Goal: Information Seeking & Learning: Find specific fact

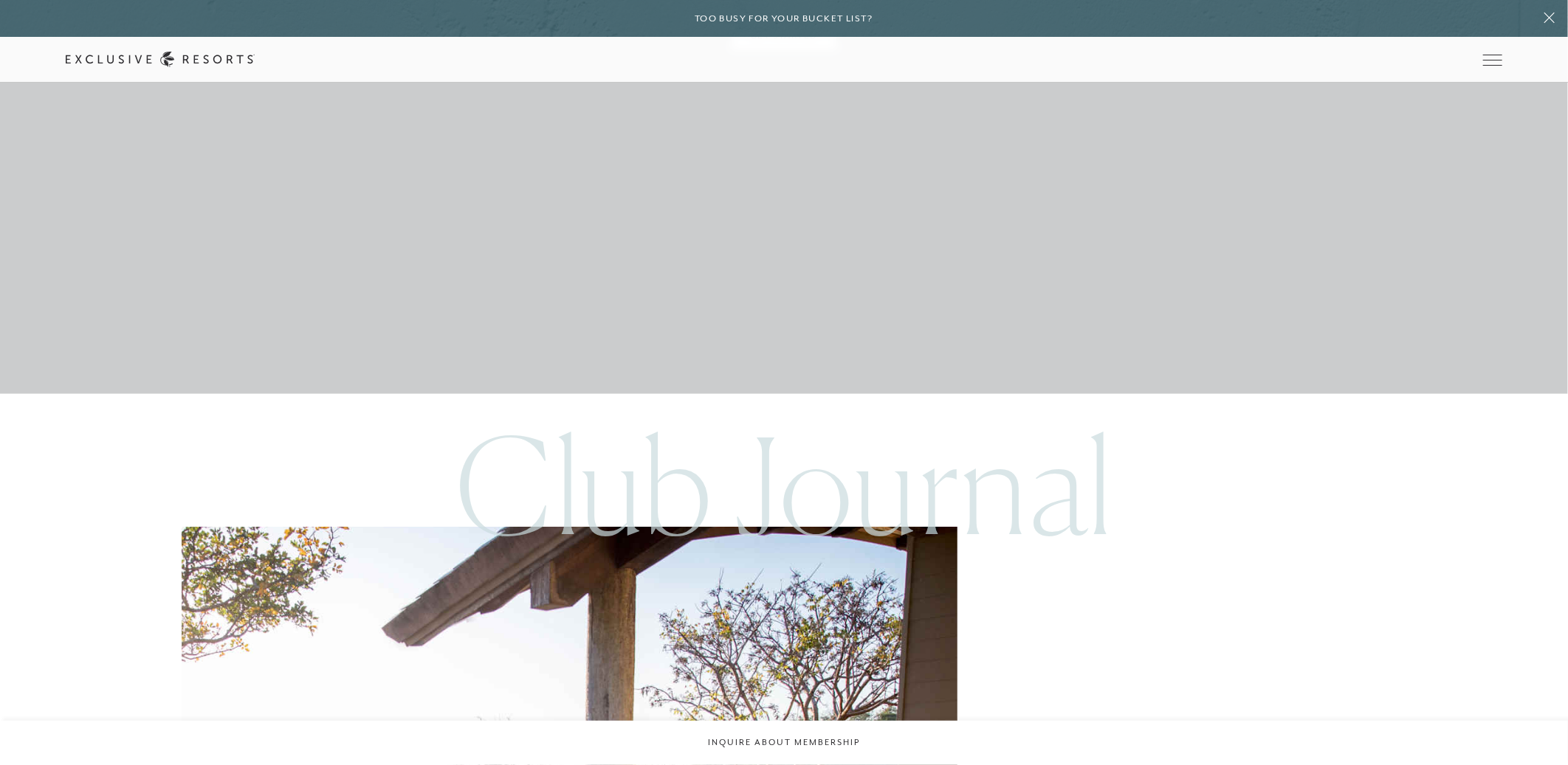
scroll to position [8115, 0]
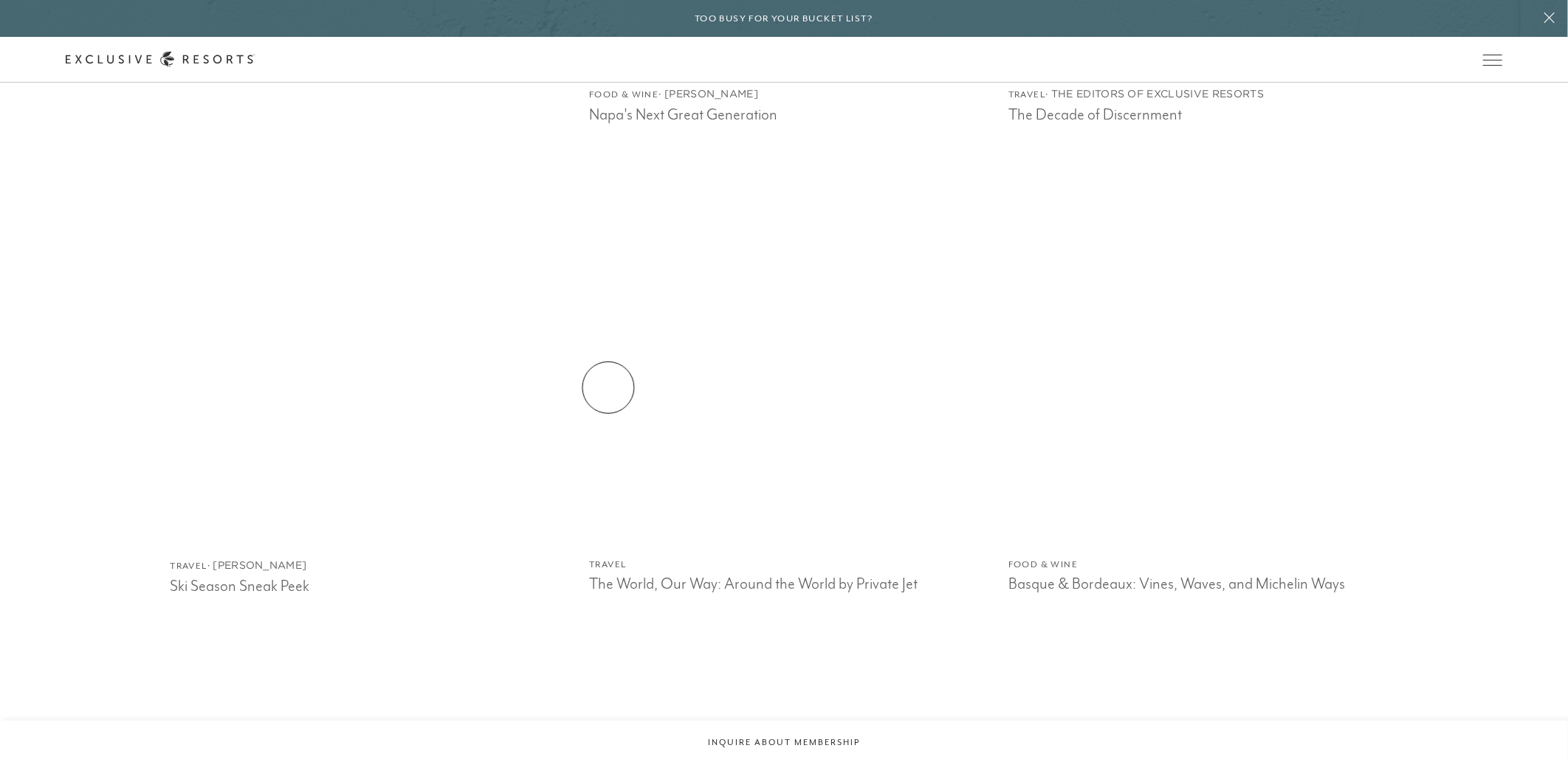
scroll to position [3576, 0]
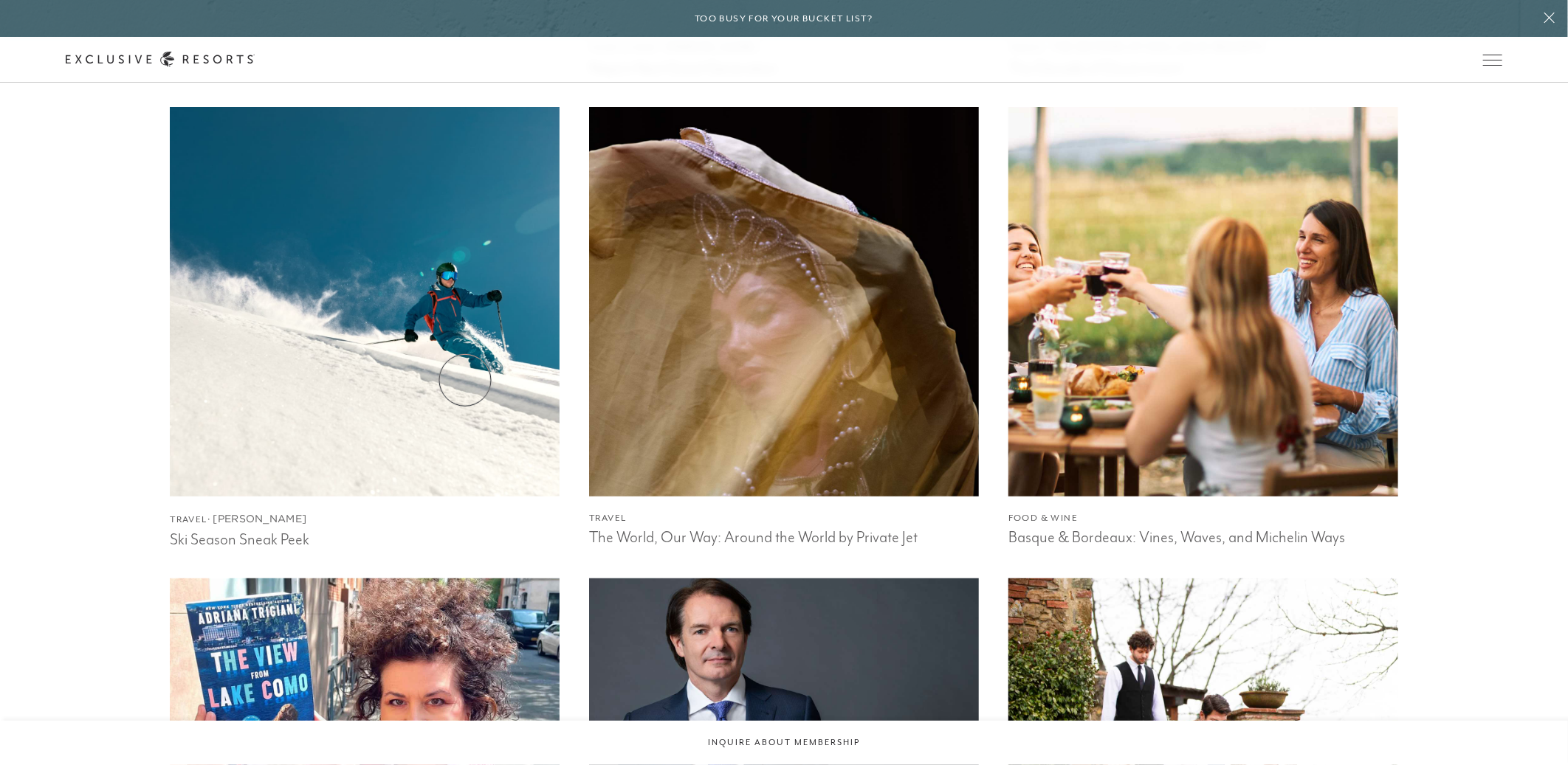
click at [465, 380] on img at bounding box center [365, 301] width 429 height 429
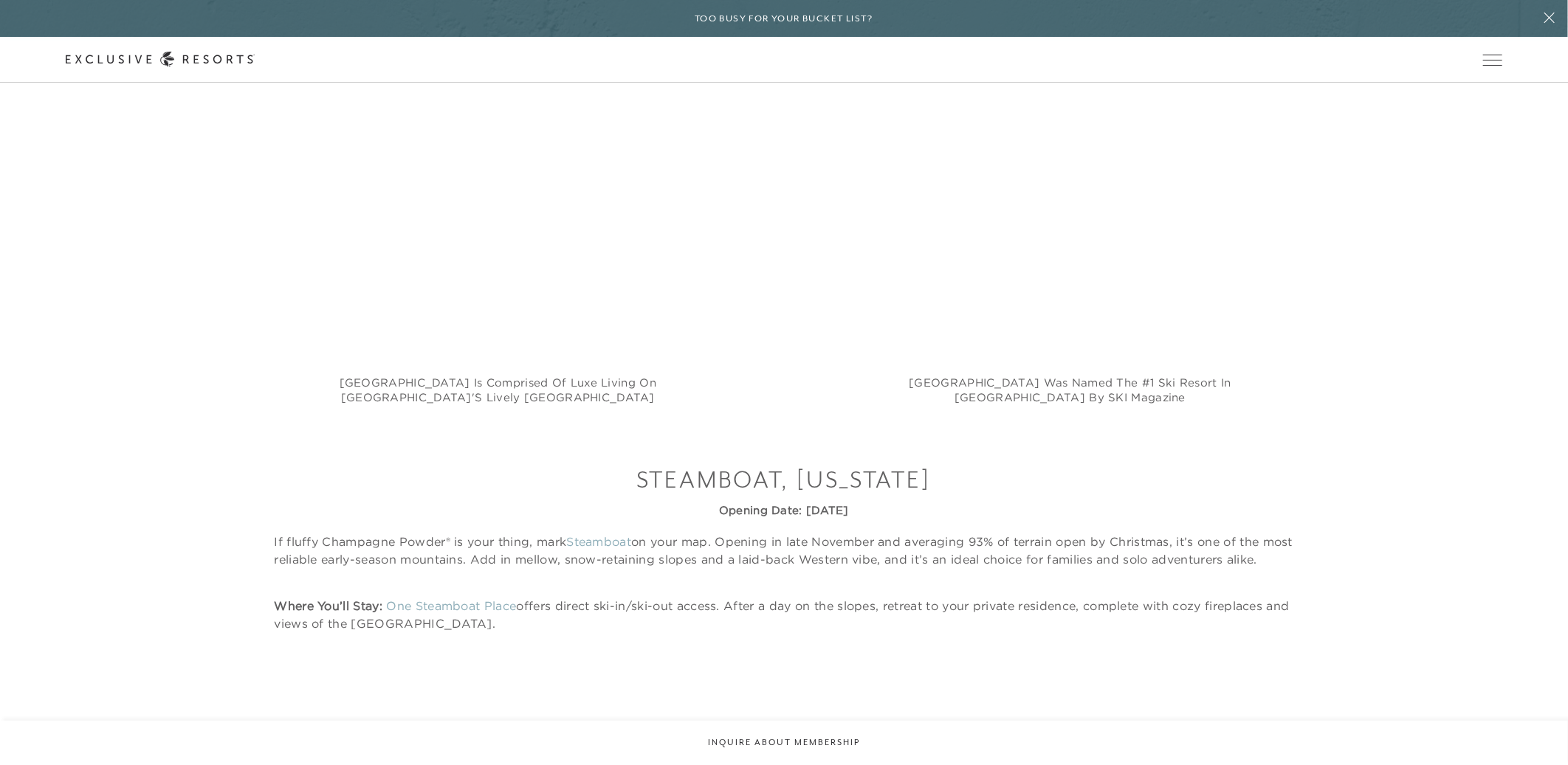
scroll to position [3830, 0]
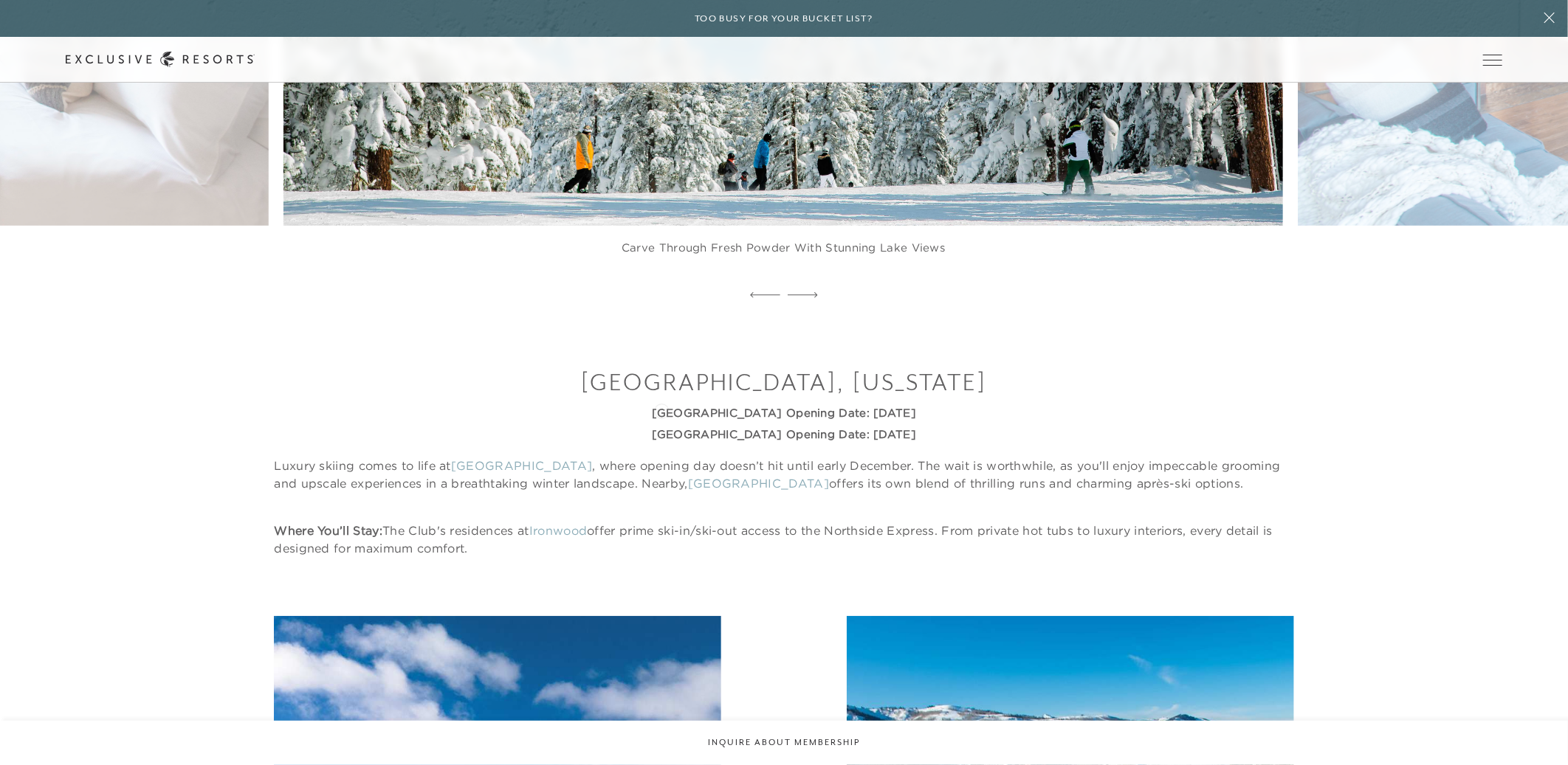
drag, startPoint x: 933, startPoint y: 438, endPoint x: 656, endPoint y: 408, distance: 278.6
click at [656, 408] on div "[GEOGRAPHIC_DATA], [US_STATE][GEOGRAPHIC_DATA] Opening Date: [DATE] [GEOGRAPHIC…" at bounding box center [784, 462] width 1020 height 191
copy div "[GEOGRAPHIC_DATA] Opening Date: [DATE][GEOGRAPHIC_DATA] Opening Date: [DATE]"
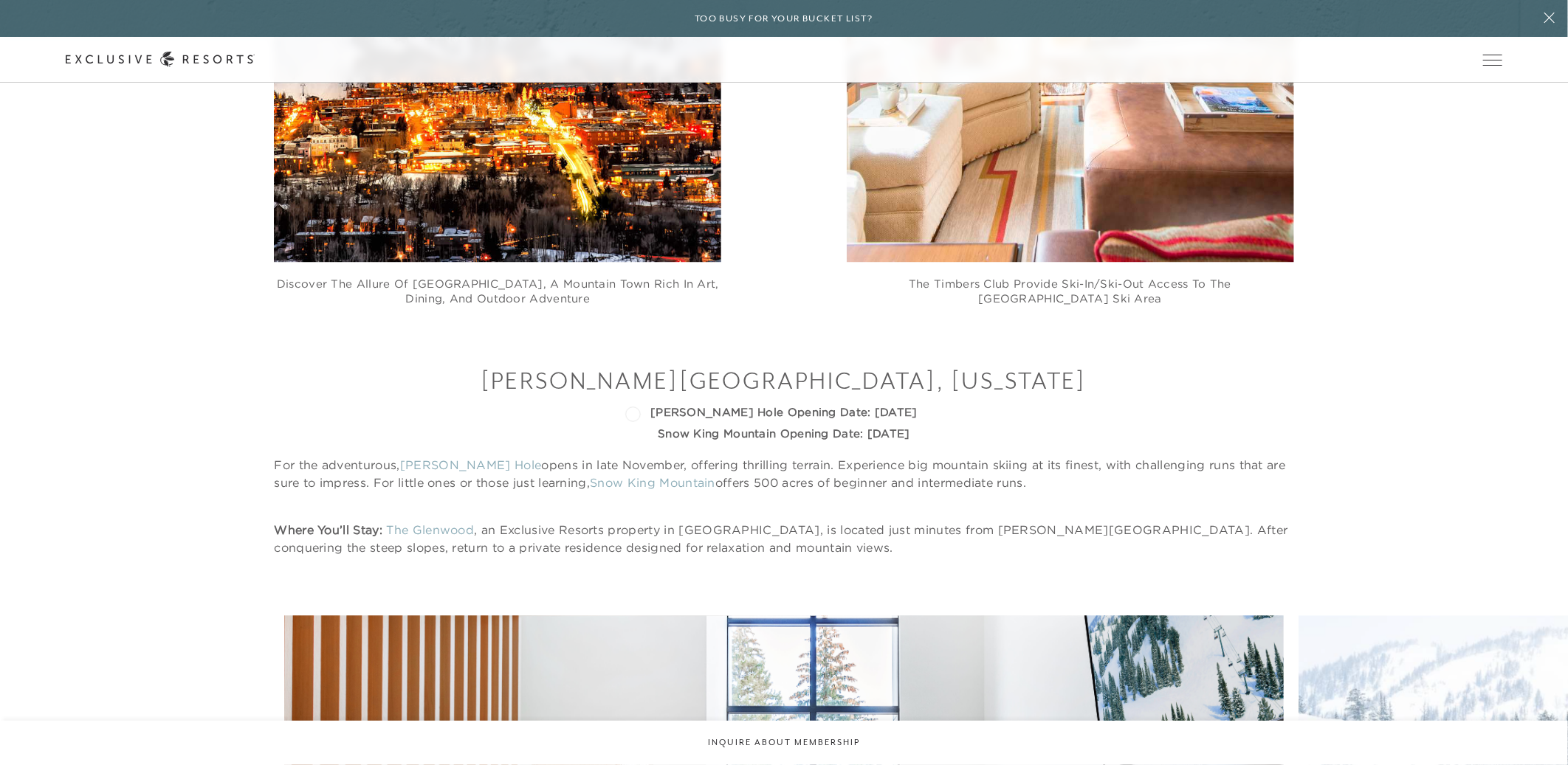
drag, startPoint x: 963, startPoint y: 432, endPoint x: 632, endPoint y: 412, distance: 331.6
click at [632, 412] on div "[PERSON_NAME][GEOGRAPHIC_DATA], [US_STATE] [PERSON_NAME][GEOGRAPHIC_DATA] Openi…" at bounding box center [784, 461] width 1020 height 191
copy div "[PERSON_NAME] Hole Opening Date: [DATE] Snow [GEOGRAPHIC_DATA] Opening Date: [D…"
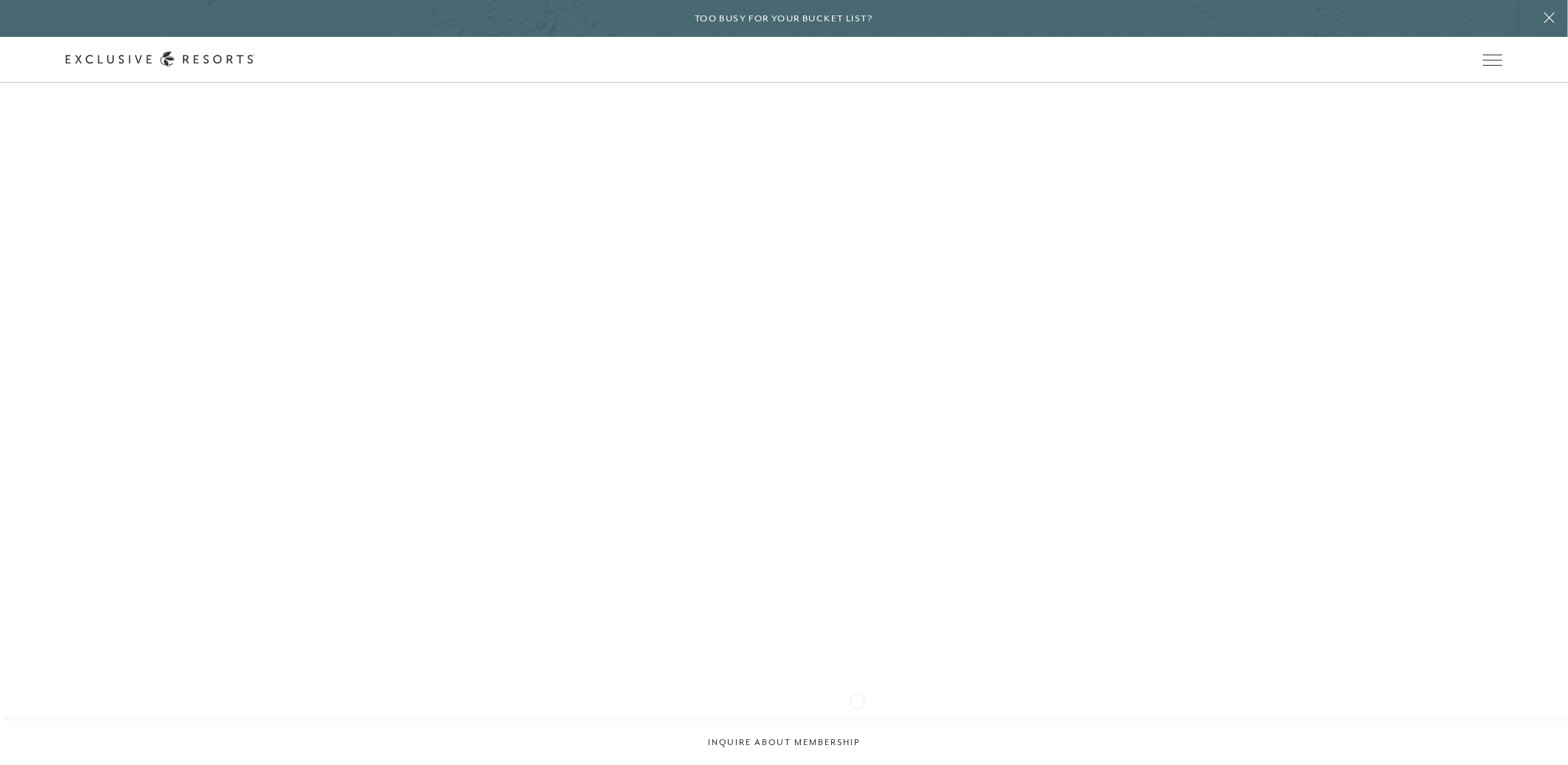
scroll to position [2824, 0]
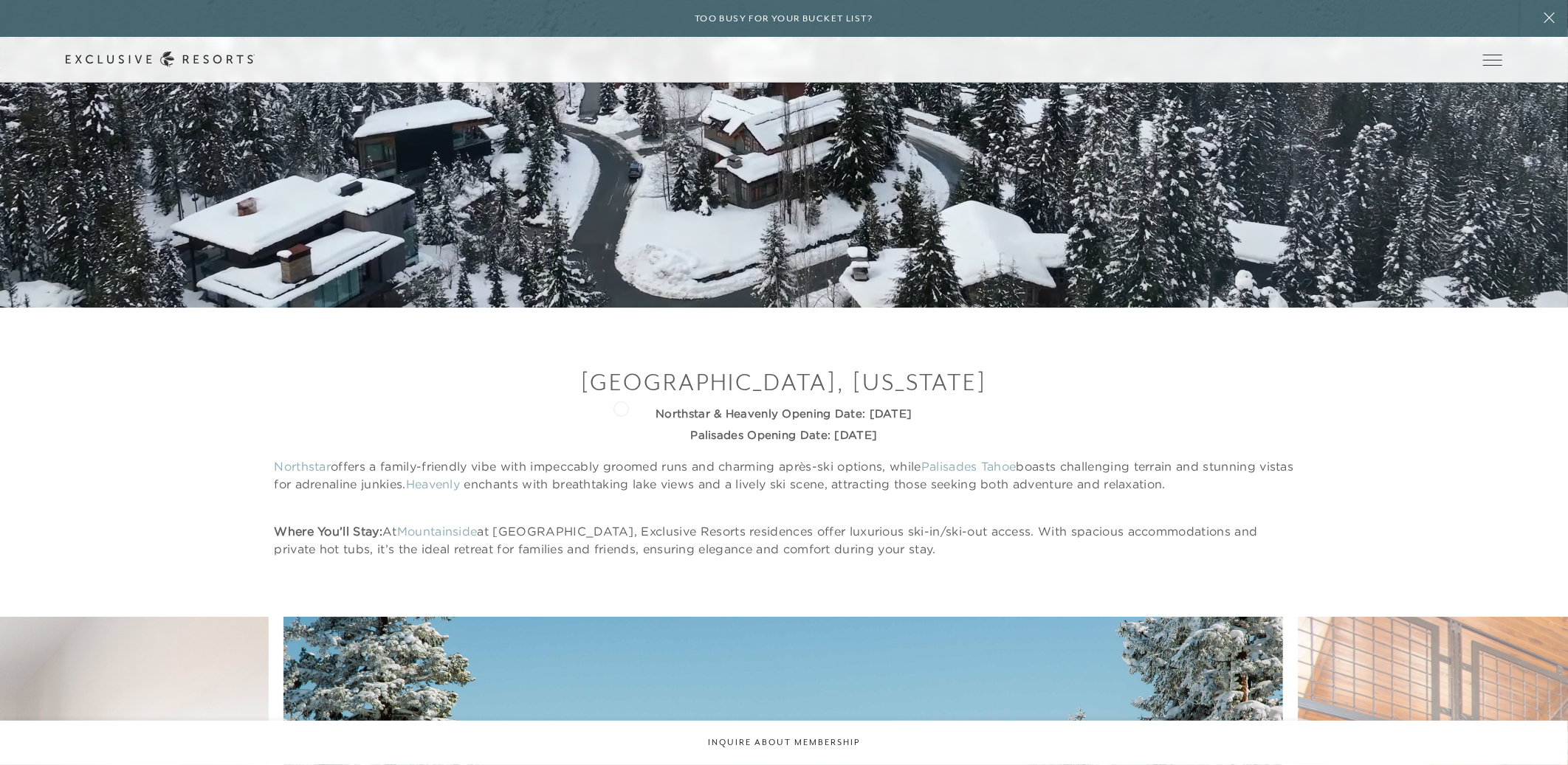
drag, startPoint x: 953, startPoint y: 434, endPoint x: 617, endPoint y: 409, distance: 336.9
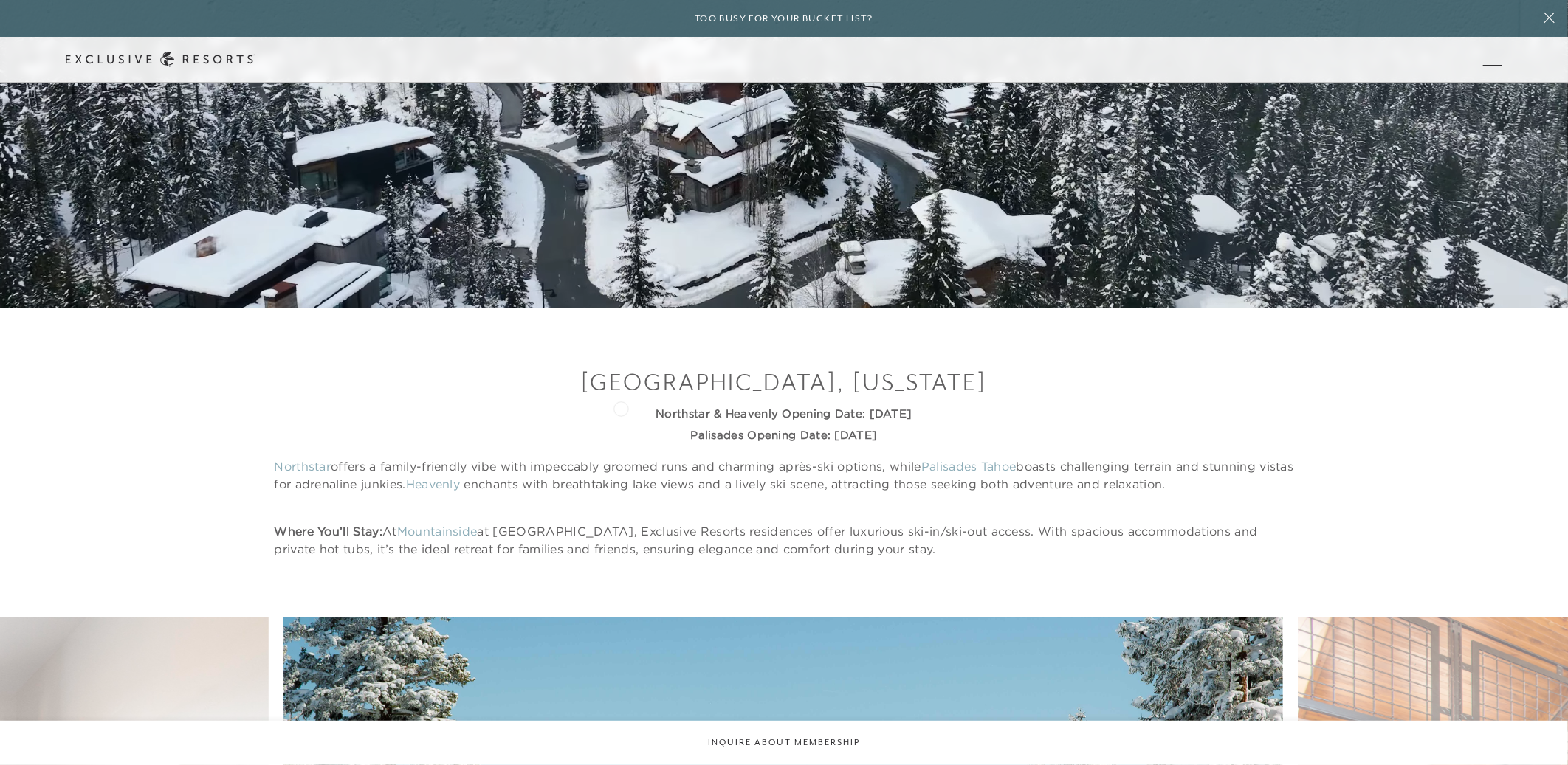
click at [617, 408] on div "[GEOGRAPHIC_DATA], [US_STATE] Northstar & Heavenly Opening Date: [DATE] Palisad…" at bounding box center [784, 462] width 1020 height 191
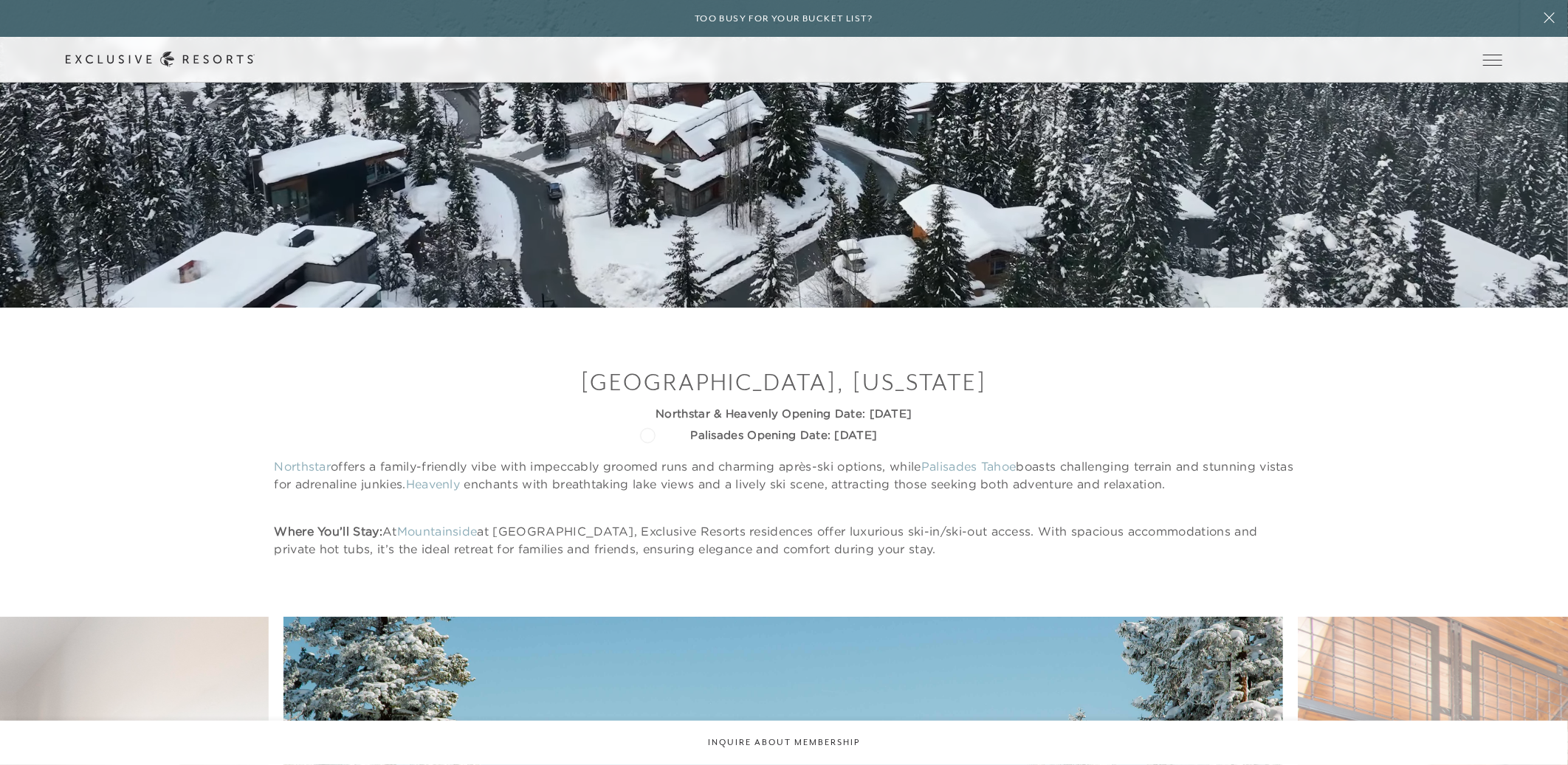
copy div "Northstar & Heavenly Opening Date: [DATE] Palisades Opening Date: [DATE]"
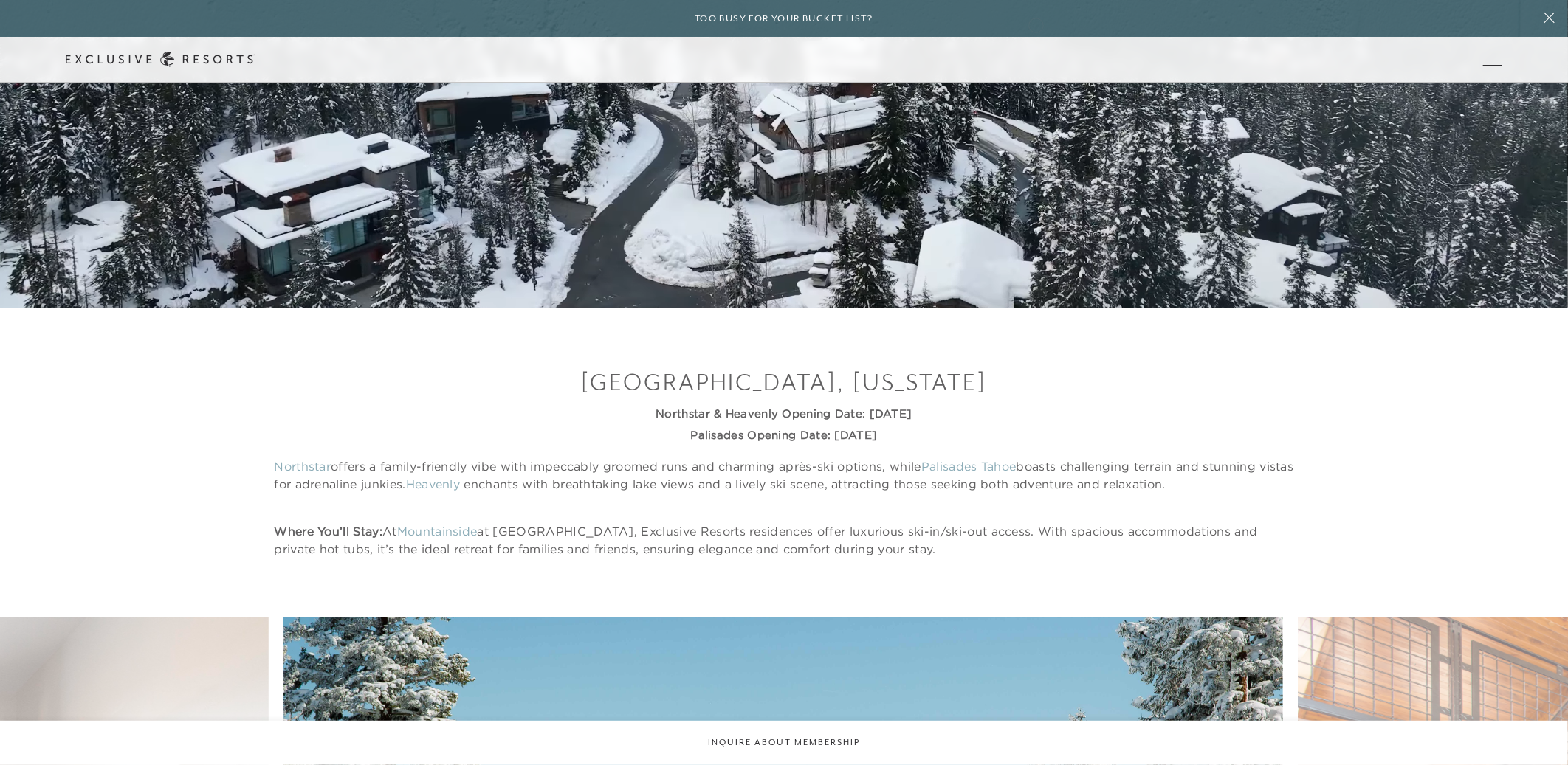
scroll to position [7746, 0]
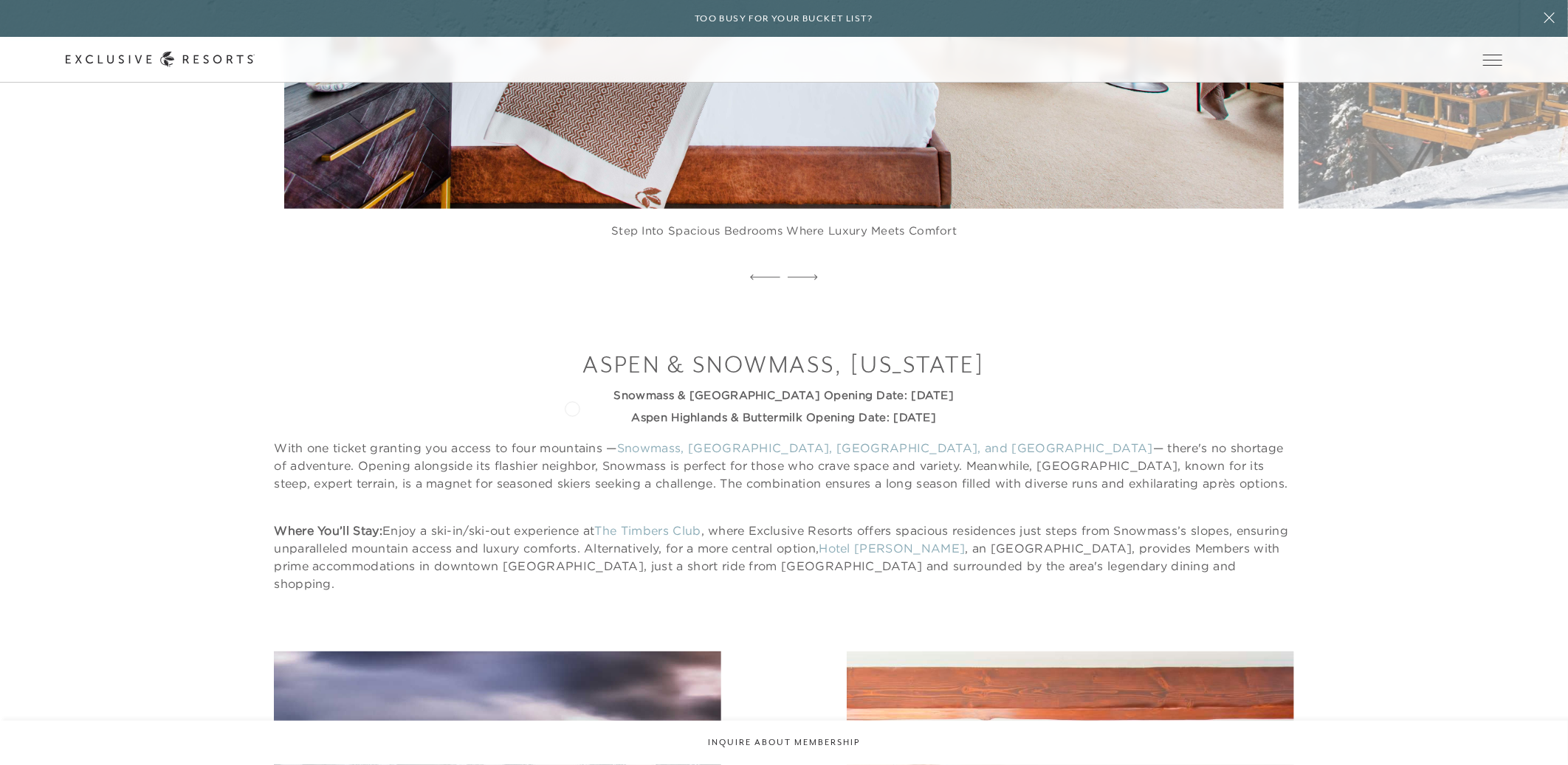
drag, startPoint x: 1043, startPoint y: 430, endPoint x: 573, endPoint y: 407, distance: 470.6
click at [573, 407] on div "Aspen & Snowmass, [US_STATE] Snowmass & [GEOGRAPHIC_DATA] Opening Date: [DATE] …" at bounding box center [784, 470] width 1020 height 244
copy div "Snowmass & [GEOGRAPHIC_DATA] Opening Date: [DATE] [GEOGRAPHIC_DATA] & Buttermil…"
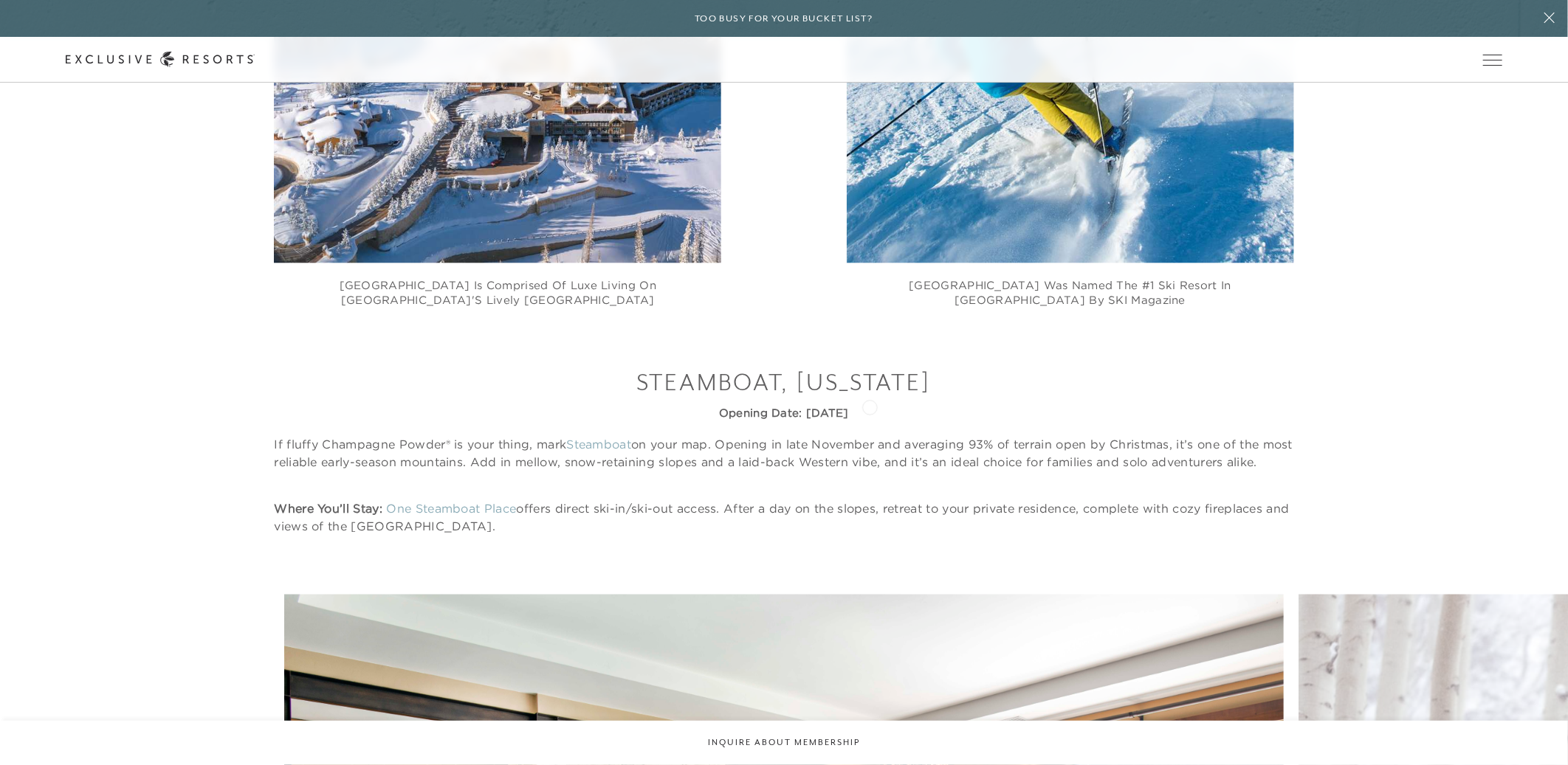
drag, startPoint x: 688, startPoint y: 407, endPoint x: 935, endPoint y: 406, distance: 247.0
click at [935, 406] on h5 "Opening Date: [DATE]" at bounding box center [784, 413] width 1020 height 14
drag, startPoint x: 880, startPoint y: 419, endPoint x: 675, endPoint y: 418, distance: 205.0
click at [675, 418] on h5 "Opening Date: [DATE]" at bounding box center [784, 413] width 1020 height 14
copy strong "Opening Date: [DATE]"
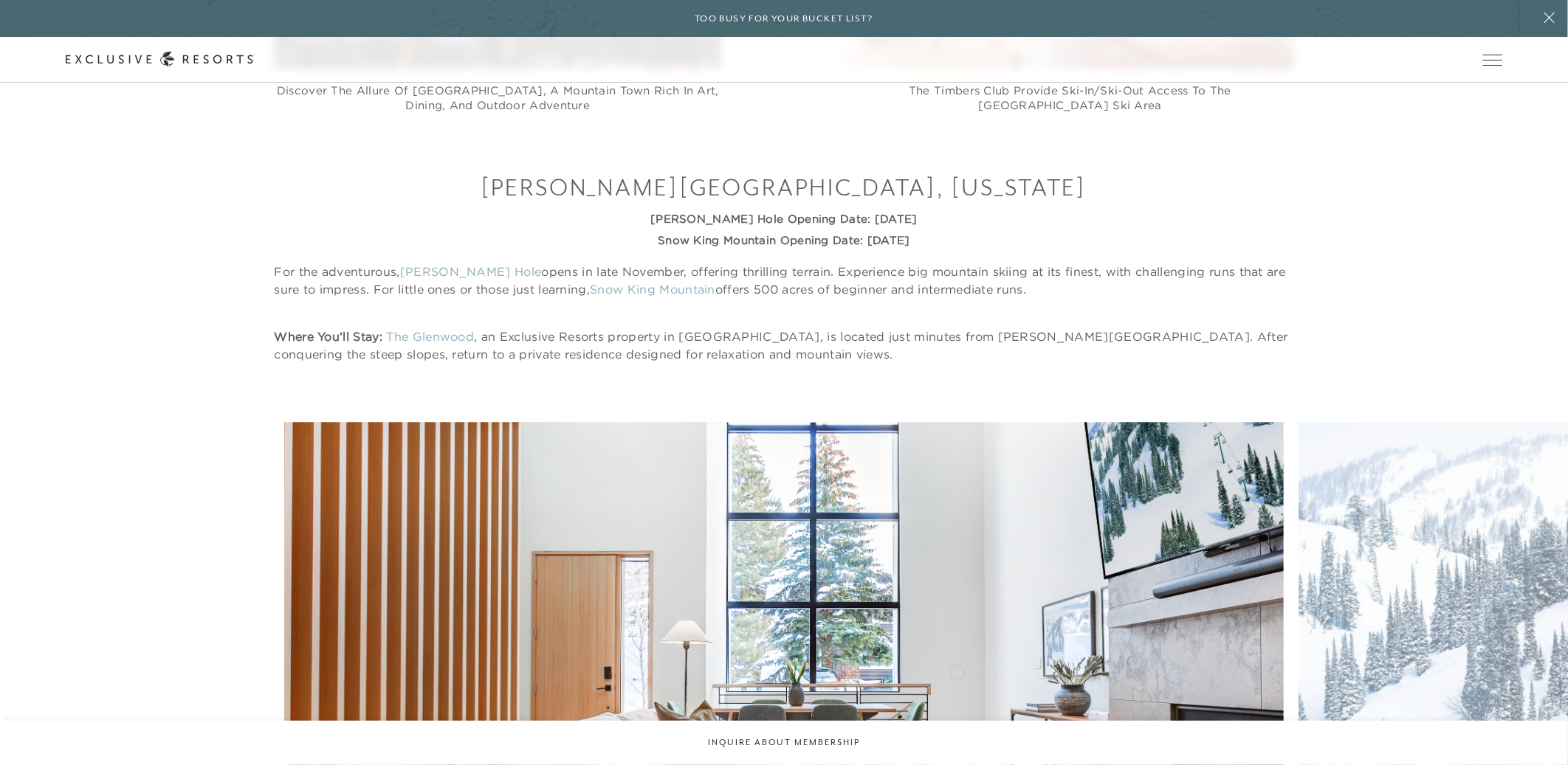
scroll to position [6763, 0]
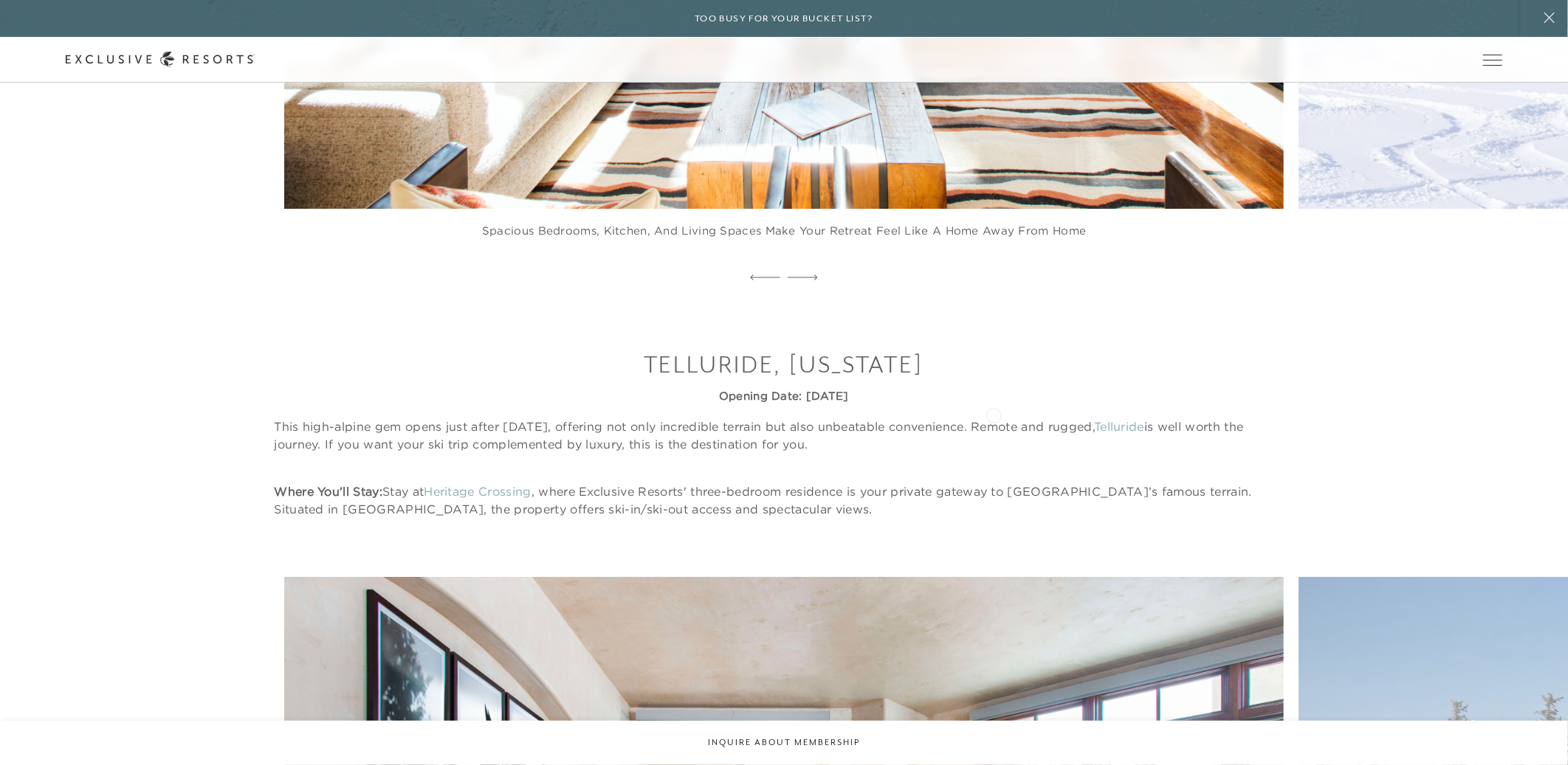
drag, startPoint x: 677, startPoint y: 414, endPoint x: 994, endPoint y: 414, distance: 317.0
click at [994, 404] on h5 "Opening Date: [DATE]" at bounding box center [784, 396] width 1020 height 14
copy strong "Opening Date: [DATE]"
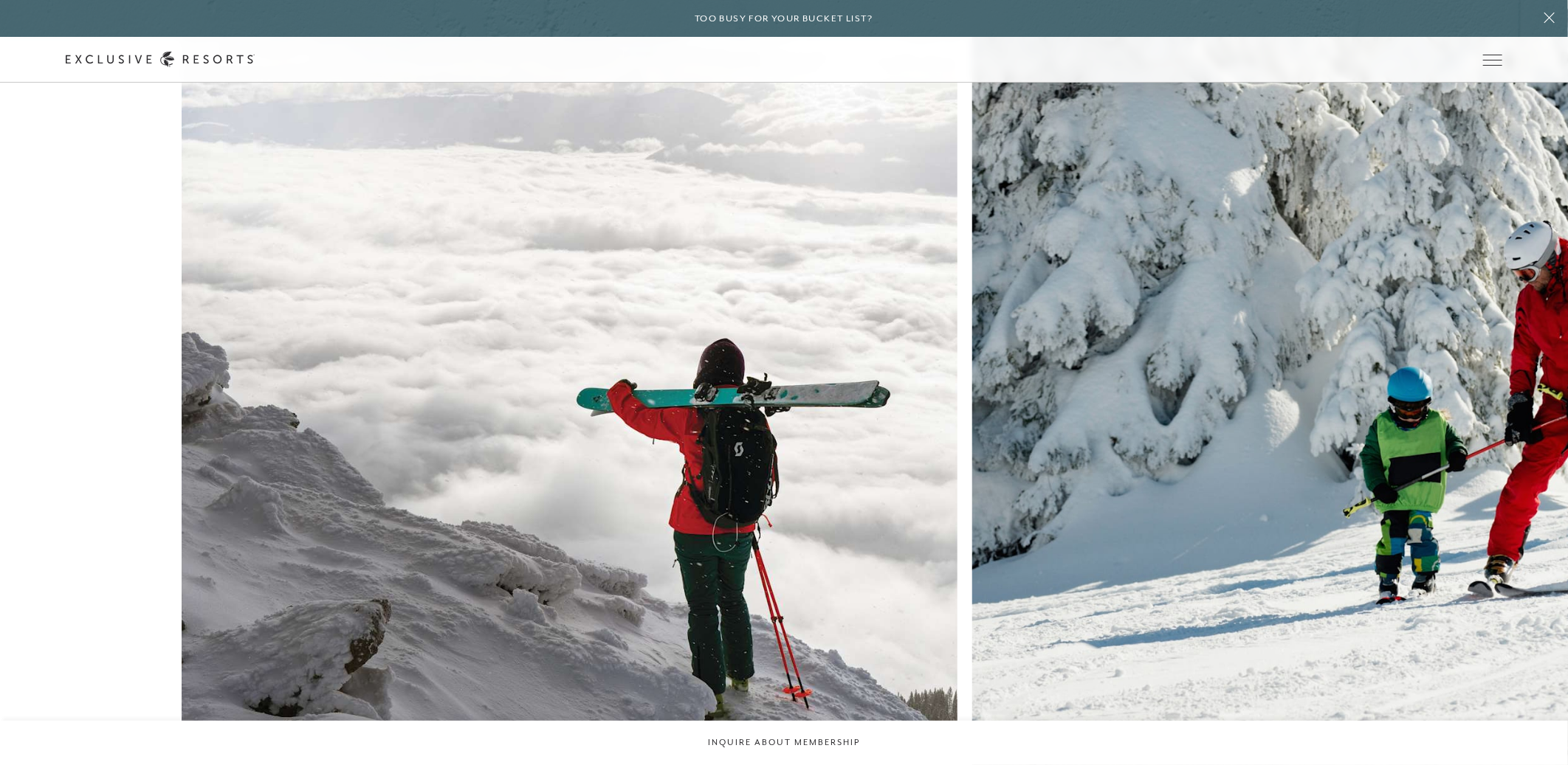
scroll to position [772, 0]
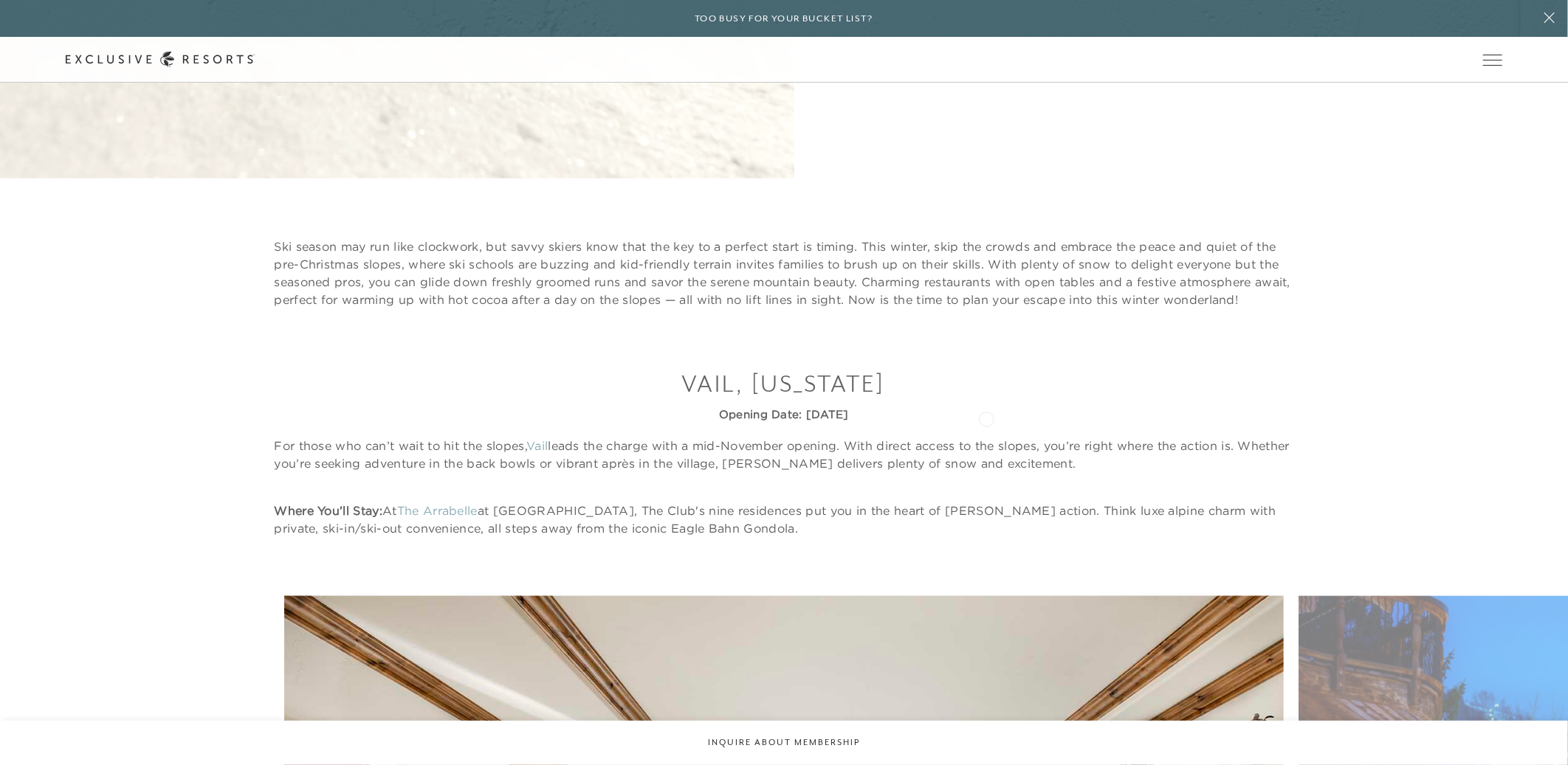
drag, startPoint x: 900, startPoint y: 406, endPoint x: 986, endPoint y: 418, distance: 86.8
click at [986, 418] on div "[GEOGRAPHIC_DATA], [US_STATE] Opening Date: [DATE] For those who can’t wait to …" at bounding box center [784, 452] width 1020 height 170
copy strong "Opening Date: [DATE]"
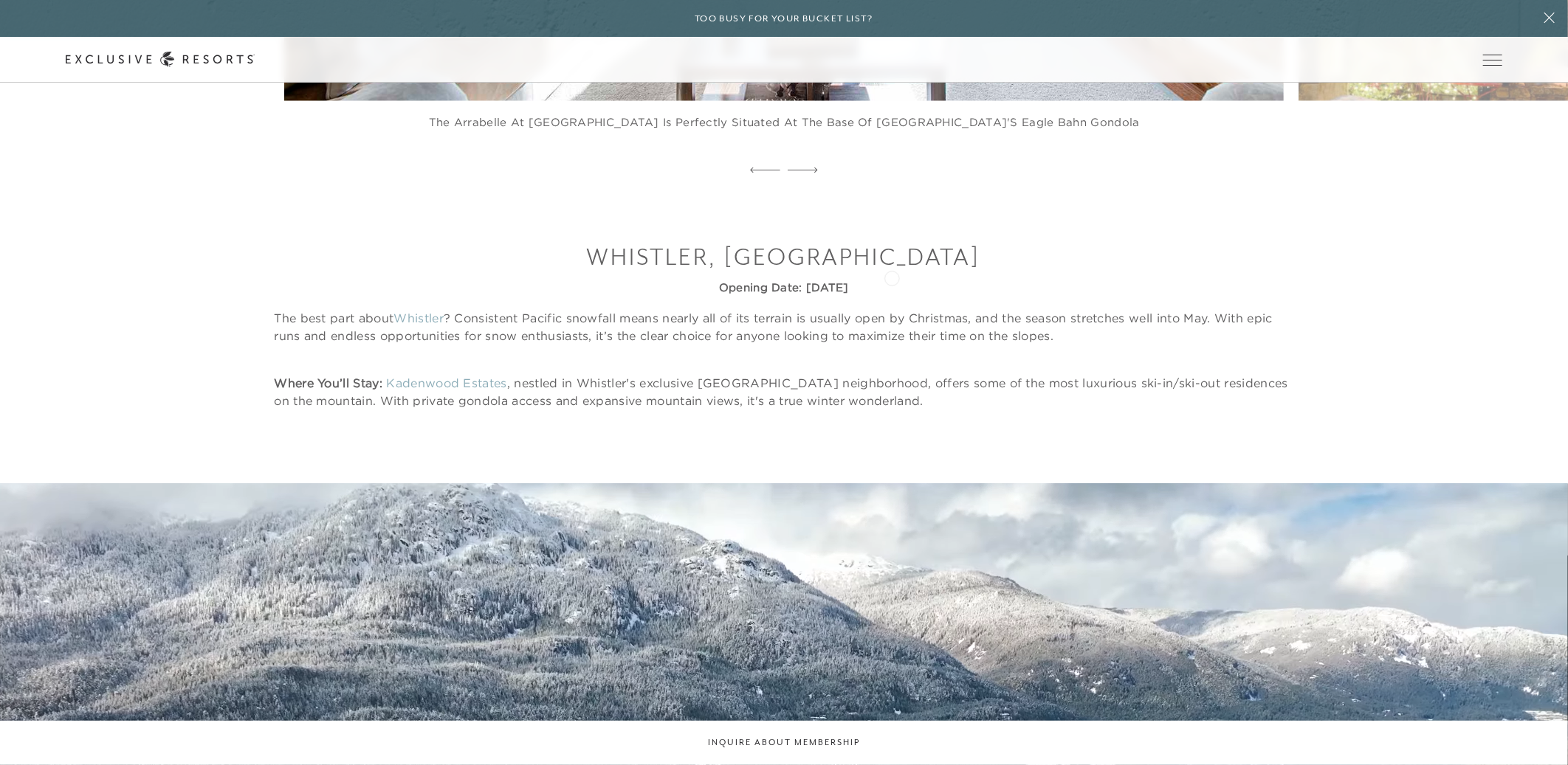
click at [892, 276] on div "Whistler, [GEOGRAPHIC_DATA] Opening Date: [DATE] The best part about Whistler ?…" at bounding box center [784, 325] width 1020 height 170
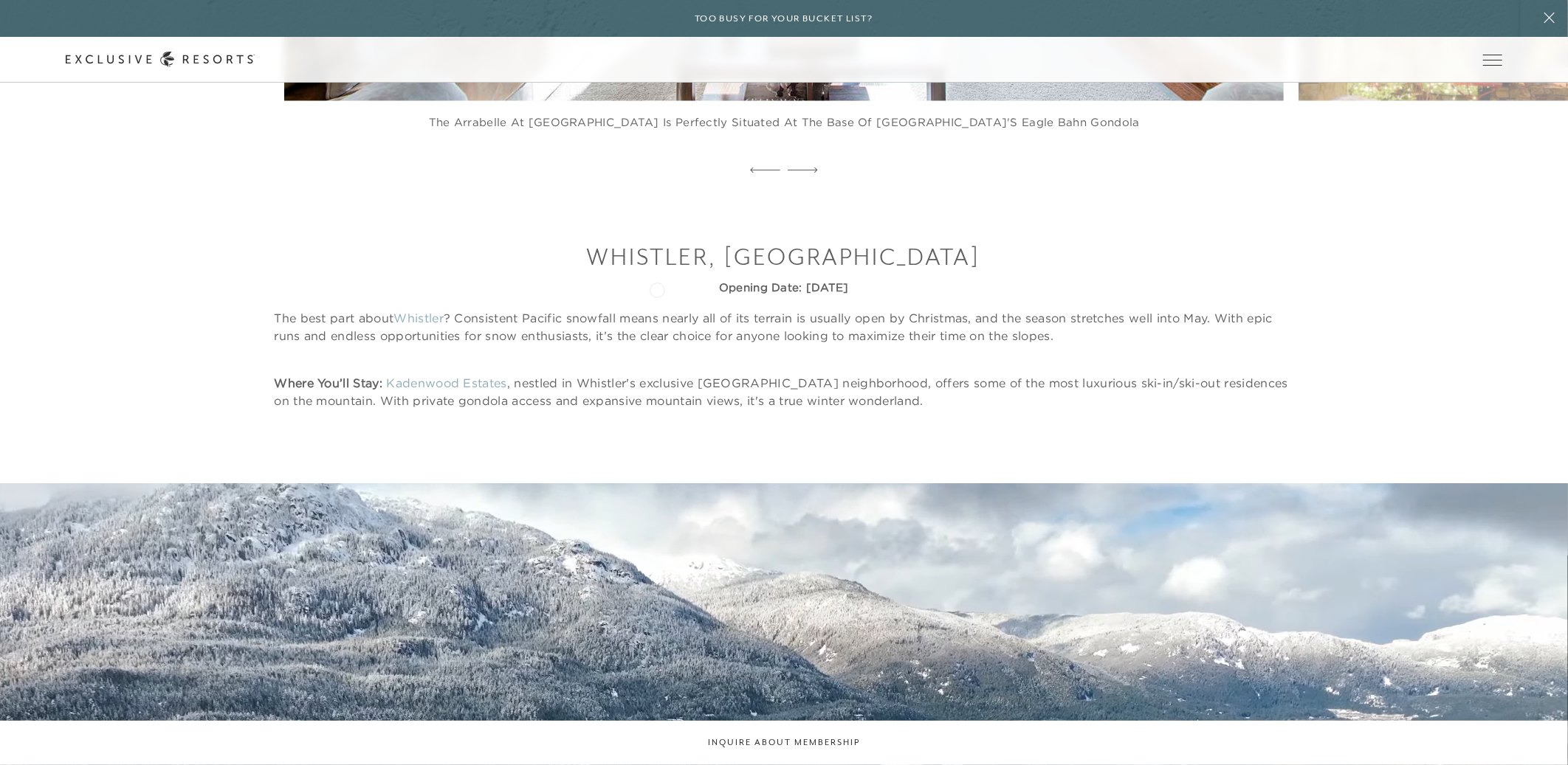
drag, startPoint x: 892, startPoint y: 288, endPoint x: 657, endPoint y: 288, distance: 235.0
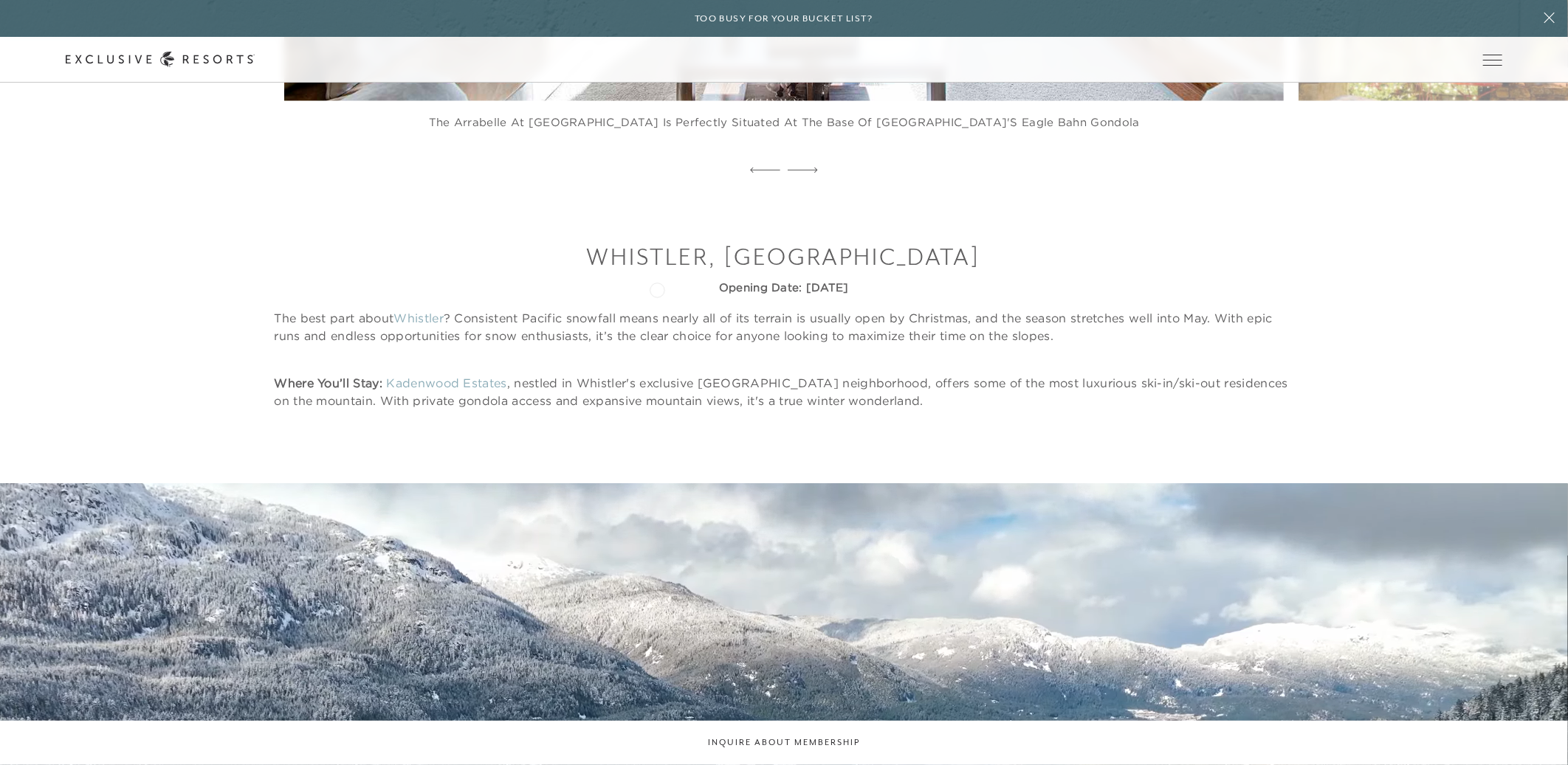
click at [657, 288] on h5 "Opening Date: [DATE]" at bounding box center [784, 287] width 1020 height 14
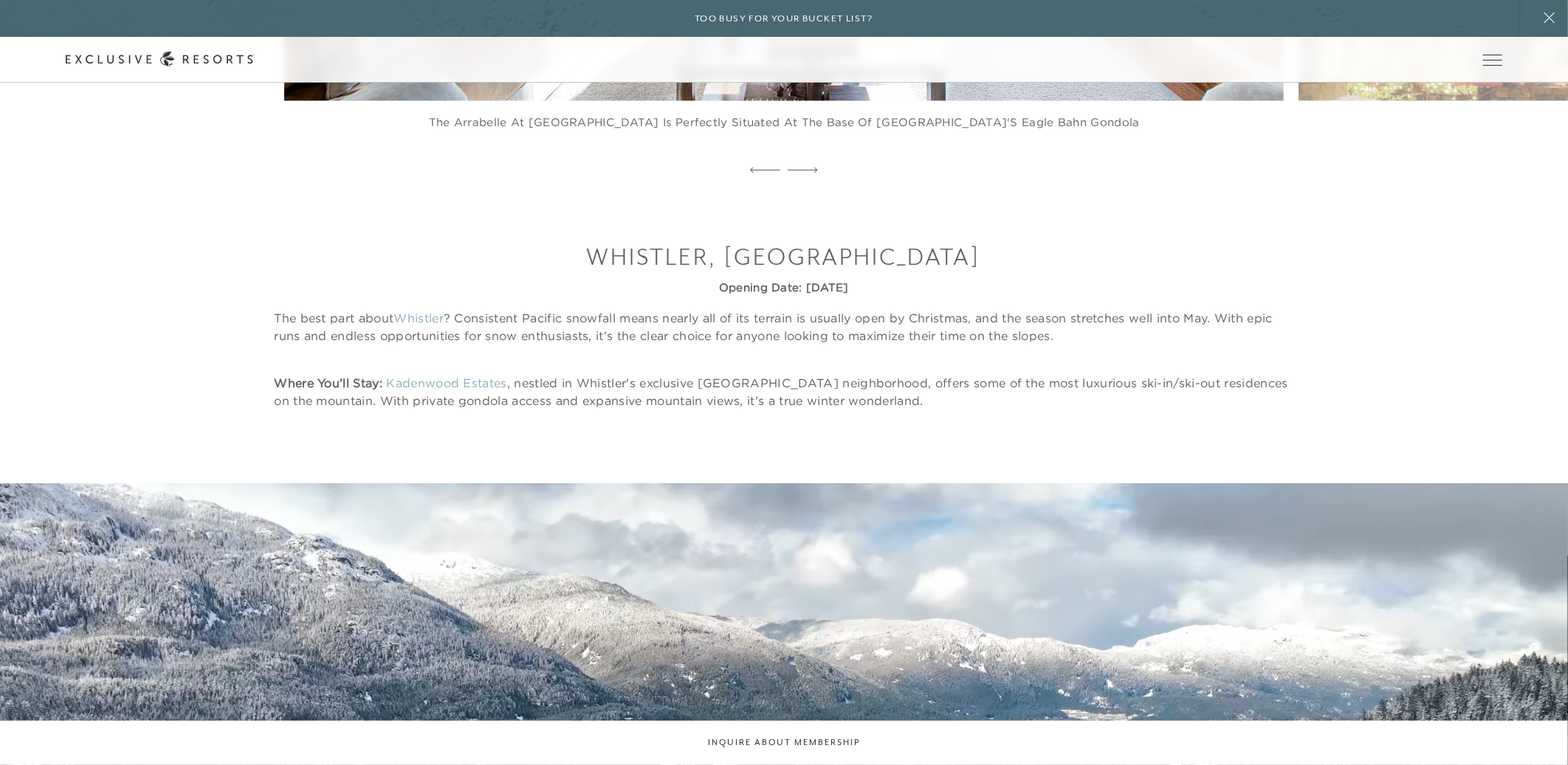
copy strong "Opening Date: [DATE]"
